Goal: Consume media (video, audio)

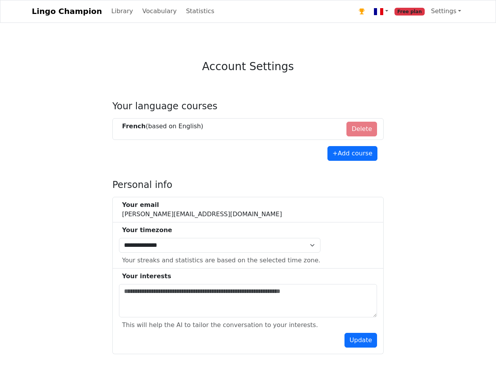
select select "**********"
